Goal: Task Accomplishment & Management: Use online tool/utility

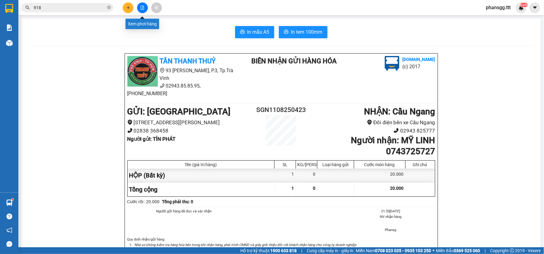
drag, startPoint x: 141, startPoint y: 6, endPoint x: 137, endPoint y: 11, distance: 6.7
click at [141, 8] on icon "file-add" at bounding box center [142, 8] width 4 height 4
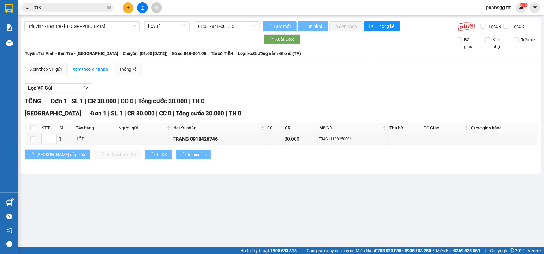
click at [111, 27] on span "Trà Vinh - Bến Tre - [GEOGRAPHIC_DATA]" at bounding box center [82, 26] width 108 height 9
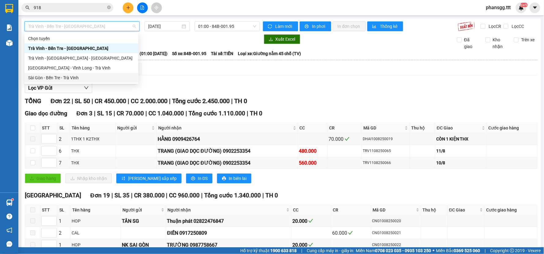
click at [69, 77] on div "Sài Gòn - Bến Tre - Trà Vinh" at bounding box center [81, 77] width 106 height 7
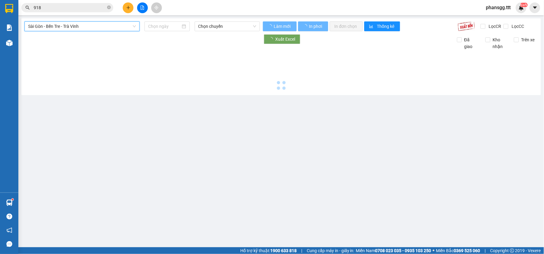
type input "[DATE]"
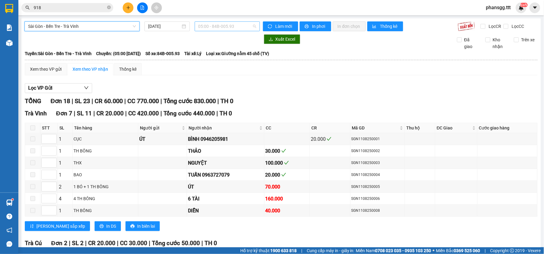
click at [195, 28] on div "05:00 - 84B-005.93" at bounding box center [227, 26] width 65 height 10
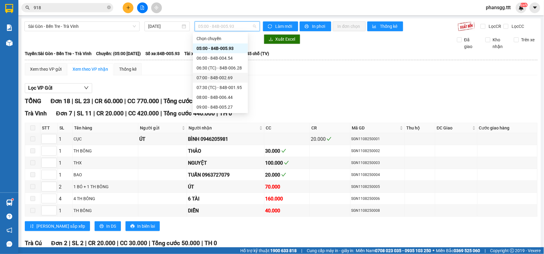
scroll to position [157, 0]
click at [222, 105] on div "22:10 (TC) - 84B-002.69" at bounding box center [220, 107] width 48 height 7
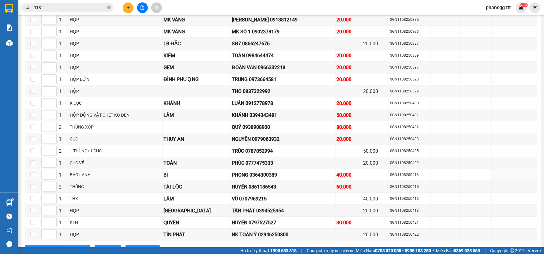
scroll to position [646, 0]
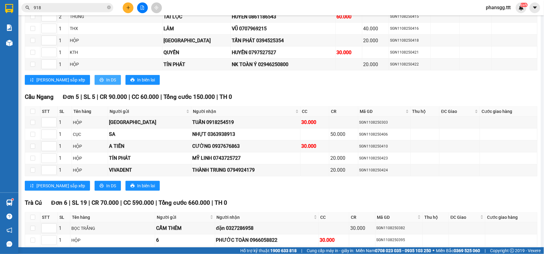
click at [106, 83] on span "In DS" at bounding box center [111, 80] width 10 height 7
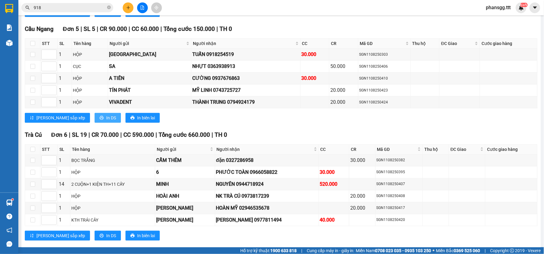
click at [95, 123] on button "In DS" at bounding box center [108, 118] width 26 height 10
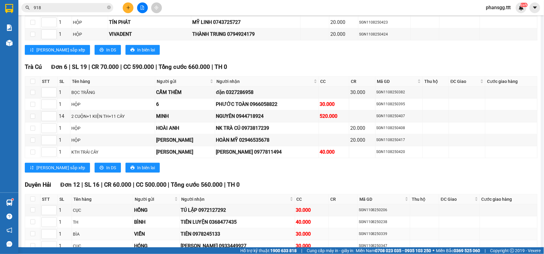
click at [87, 237] on div "BÌA" at bounding box center [102, 234] width 59 height 7
click at [106, 171] on span "In DS" at bounding box center [111, 167] width 10 height 7
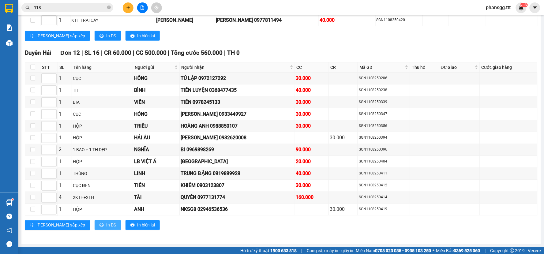
click at [95, 227] on button "In DS" at bounding box center [108, 225] width 26 height 10
